Goal: Task Accomplishment & Management: Manage account settings

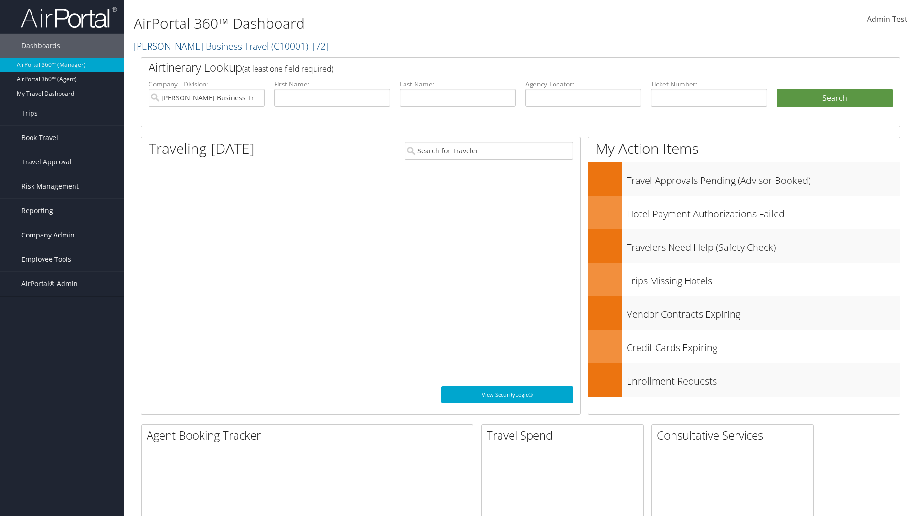
click at [62, 235] on span "Company Admin" at bounding box center [47, 235] width 53 height 24
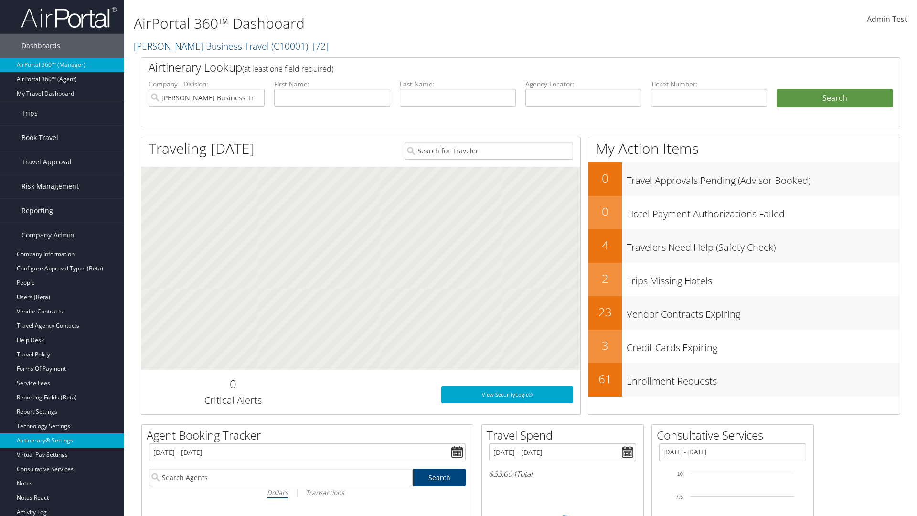
click at [62, 440] on link "Airtinerary® Settings" at bounding box center [62, 440] width 124 height 14
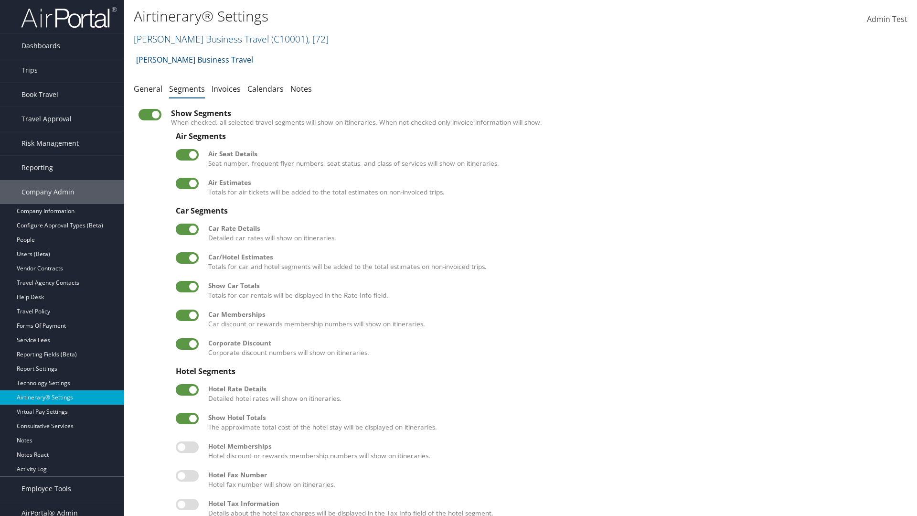
scroll to position [129, 0]
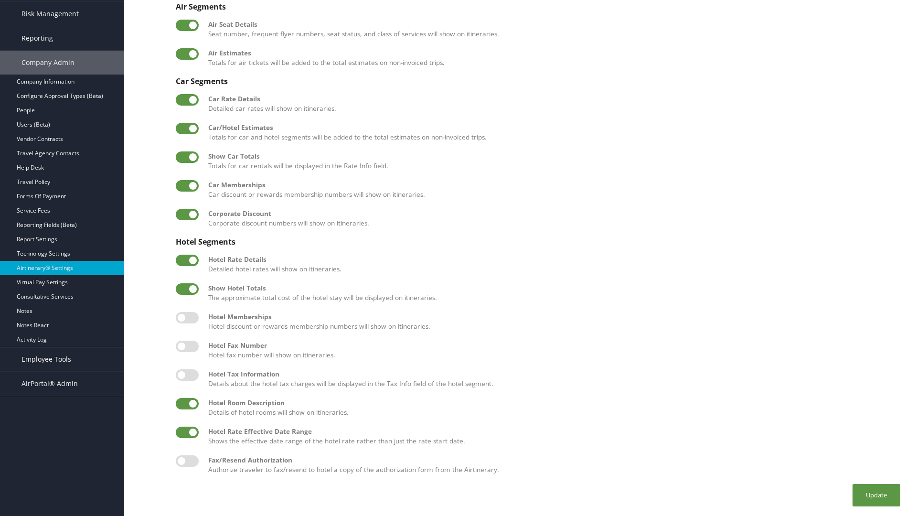
click at [187, 403] on label at bounding box center [187, 403] width 23 height 11
click at [187, 403] on input "checkbox" at bounding box center [183, 405] width 6 height 6
click at [187, 403] on label at bounding box center [187, 403] width 23 height 11
click at [187, 403] on input "checkbox" at bounding box center [183, 405] width 6 height 6
checkbox input "true"
